Goal: Navigation & Orientation: Find specific page/section

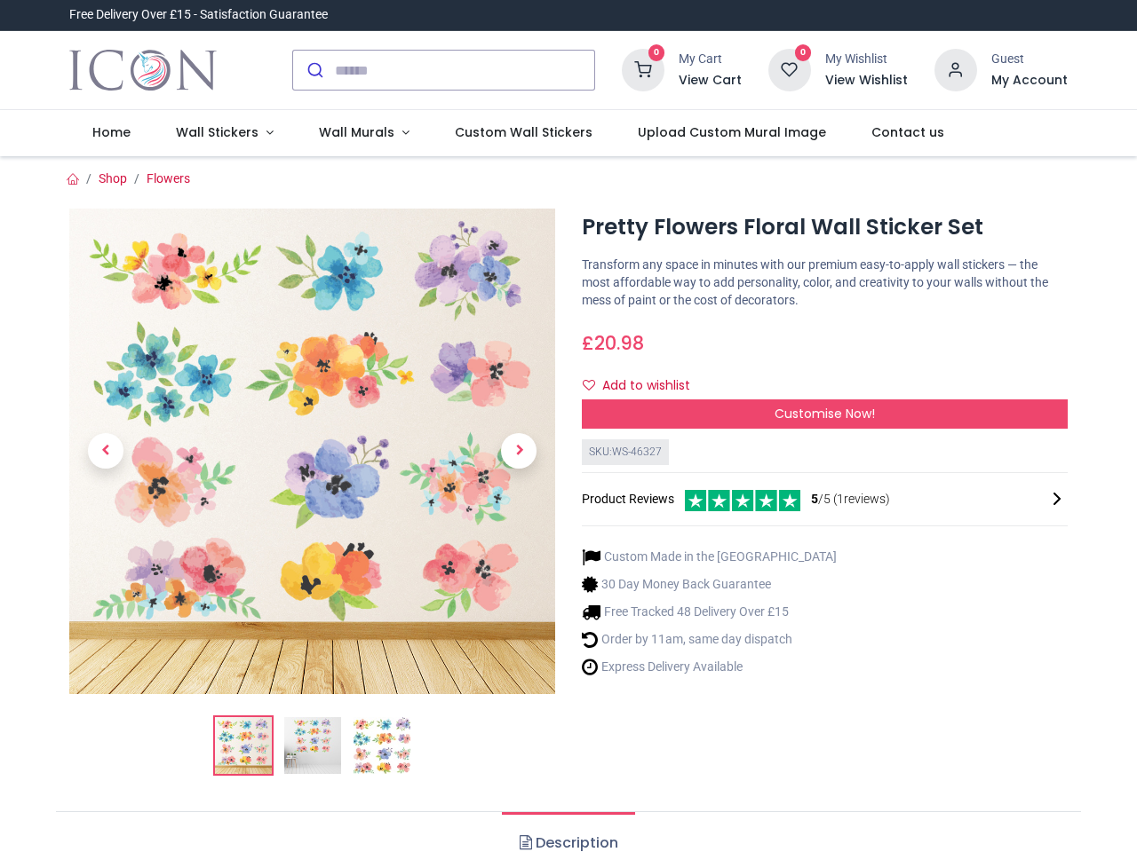
click at [568, 426] on div "× Trustpilot Product Reviews 5 /5 ( 1 reviews) [PERSON_NAME] Absolutely love th…" at bounding box center [824, 422] width 512 height 14
click at [445, 70] on input "search" at bounding box center [464, 70] width 259 height 39
click at [465, 70] on input "search" at bounding box center [464, 70] width 259 height 39
click at [713, 81] on h6 "View Cart" at bounding box center [709, 81] width 63 height 18
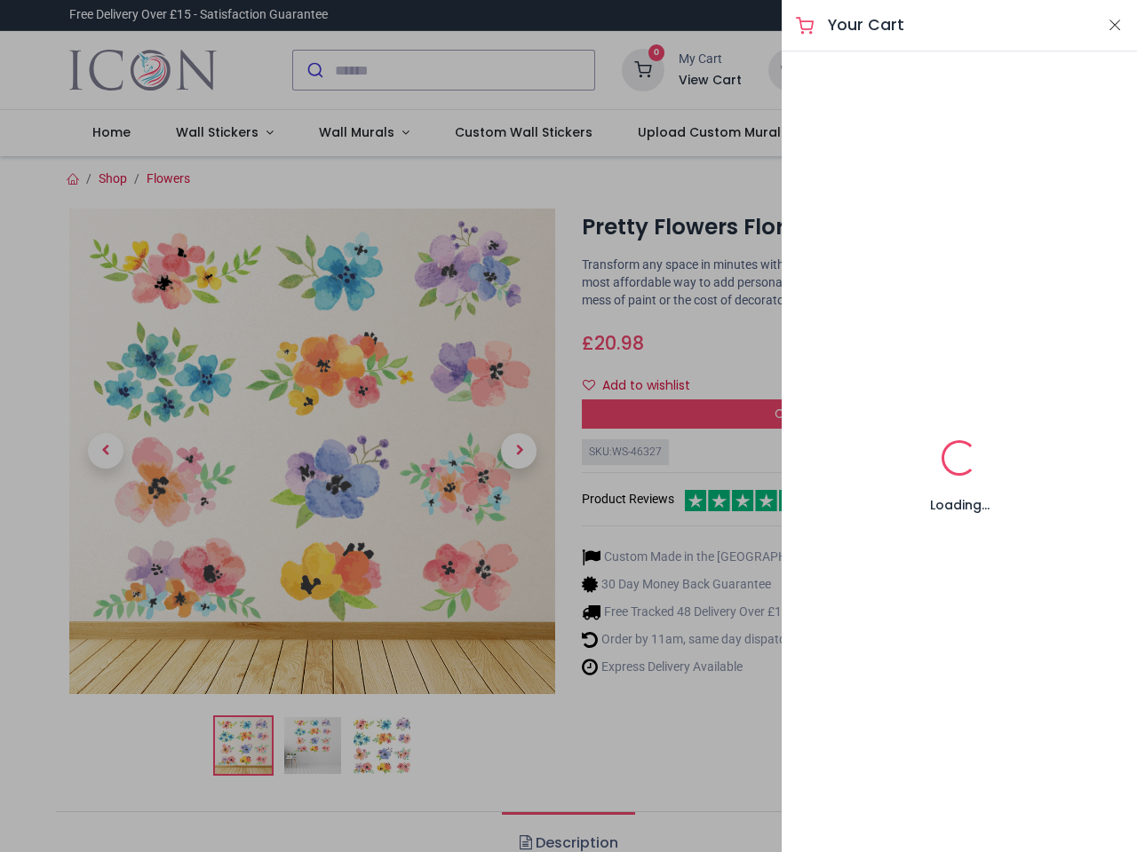
click at [956, 68] on div at bounding box center [568, 426] width 1137 height 852
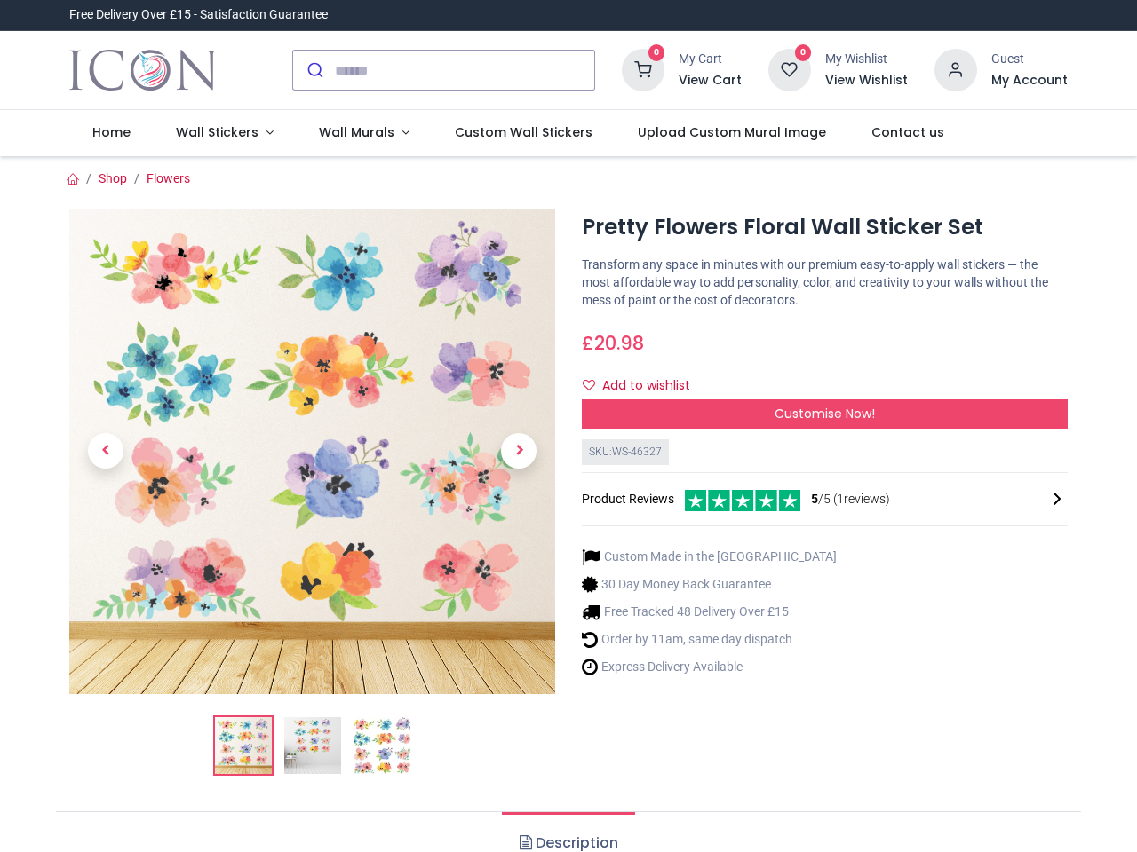
click at [1028, 81] on h6 "My Account" at bounding box center [1029, 81] width 76 height 18
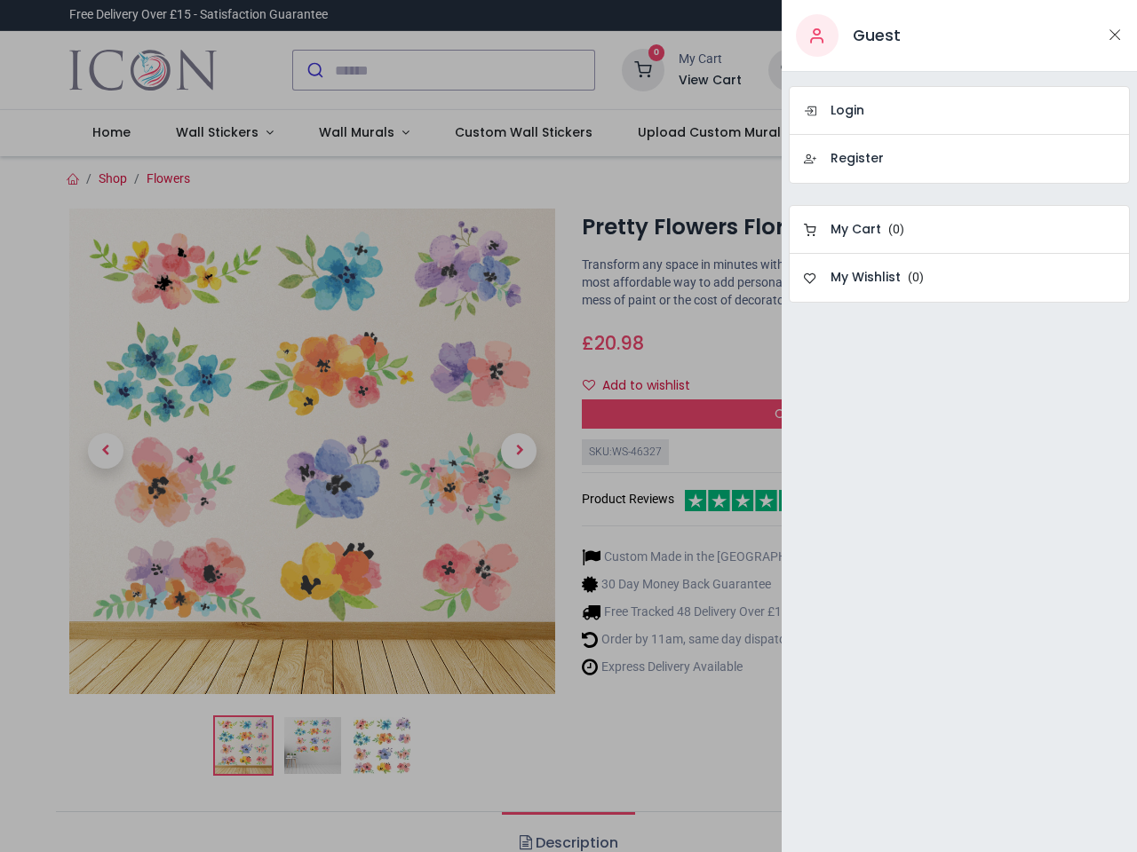
click at [220, 133] on div at bounding box center [568, 426] width 1137 height 852
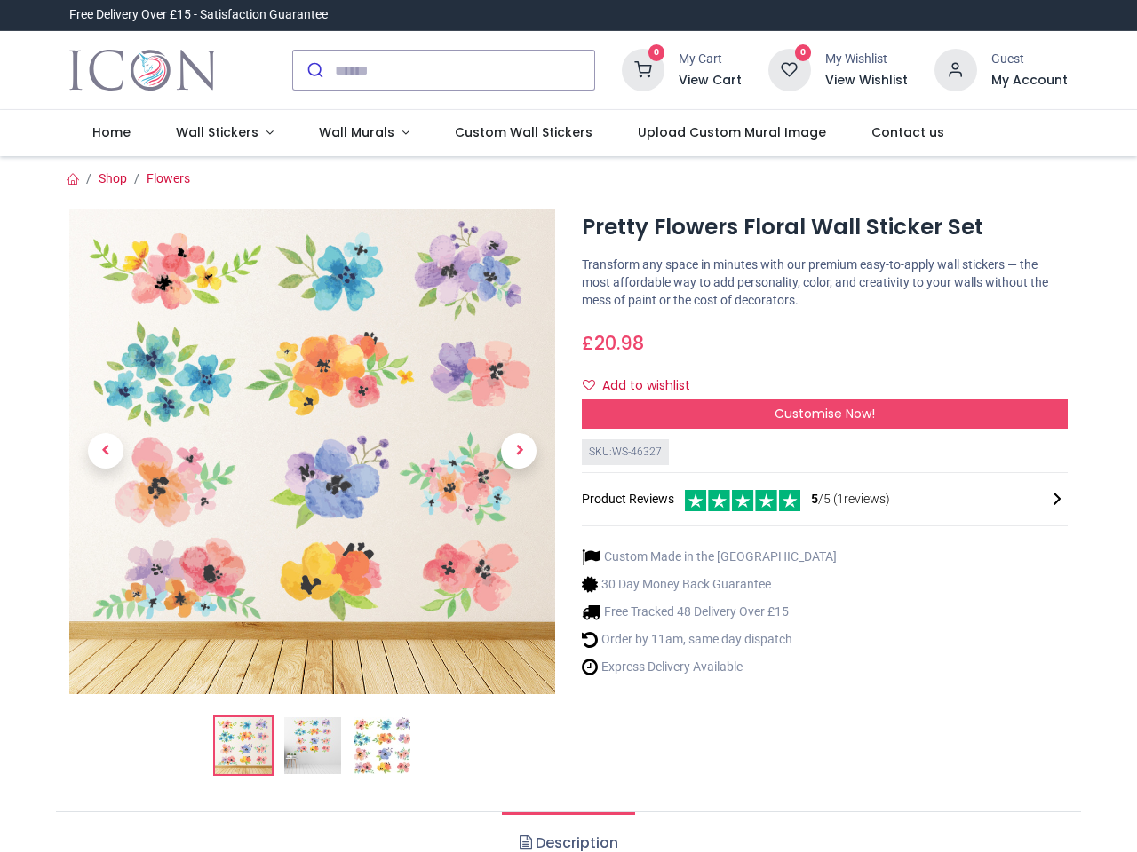
click at [356, 133] on span "Wall Murals" at bounding box center [356, 132] width 75 height 18
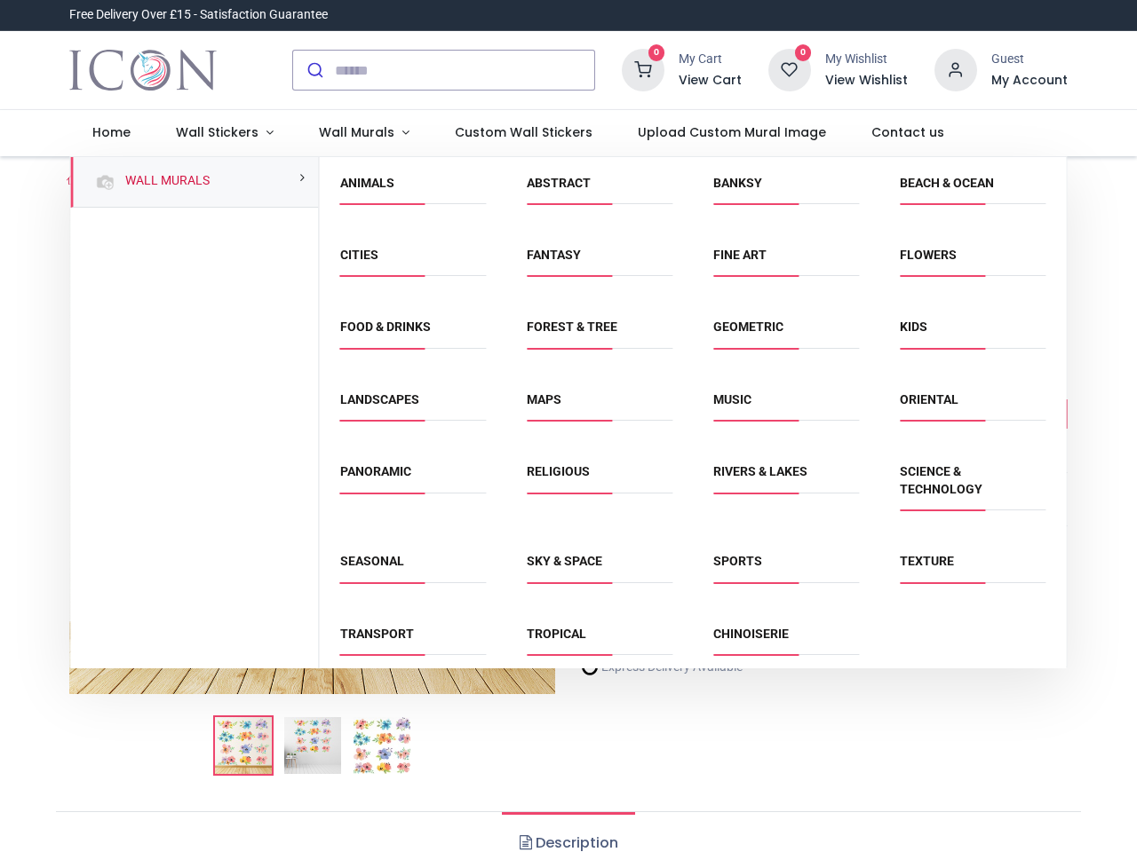
click at [567, 504] on div "Religious" at bounding box center [599, 491] width 186 height 90
